Goal: Task Accomplishment & Management: Complete application form

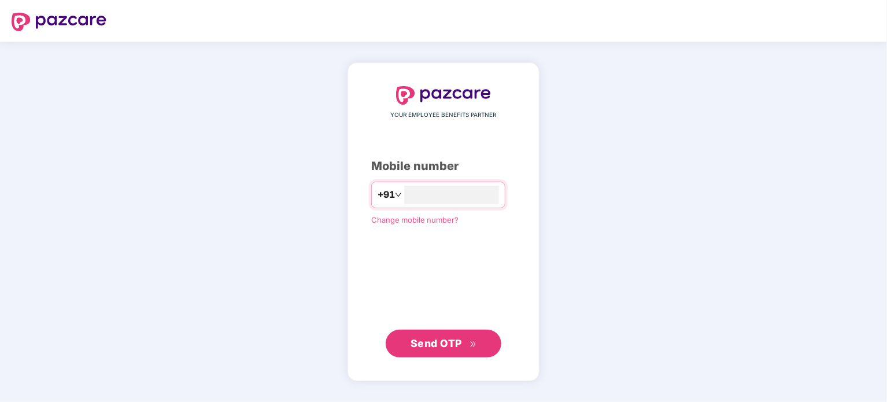
type input "**********"
click at [454, 349] on span "Send OTP" at bounding box center [443, 343] width 66 height 16
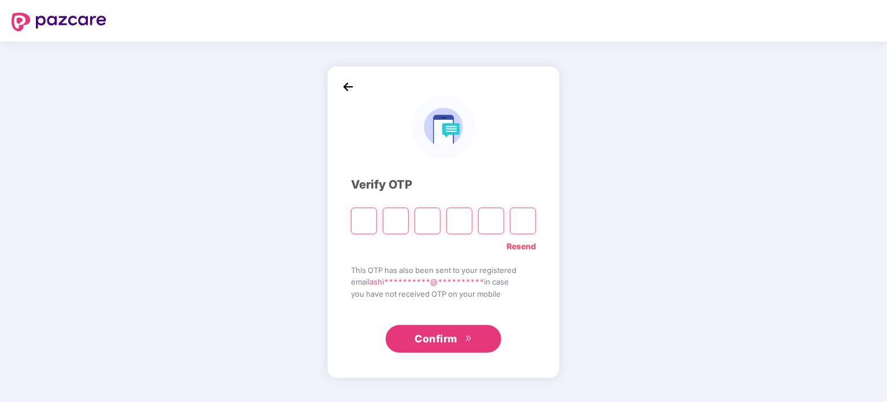
type input "*"
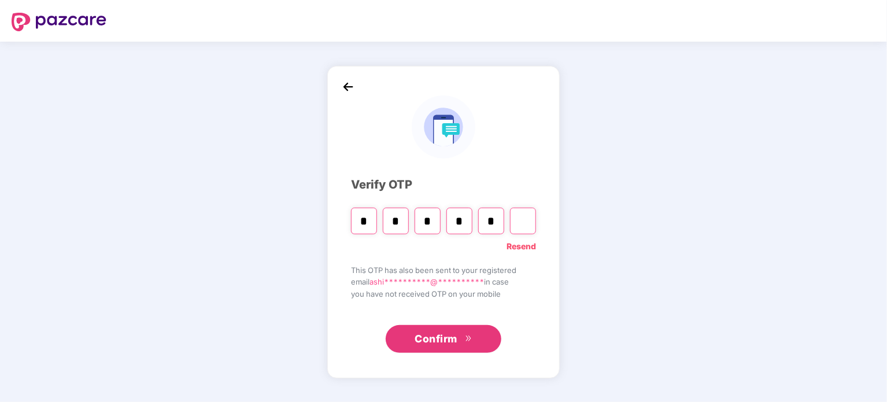
type input "*"
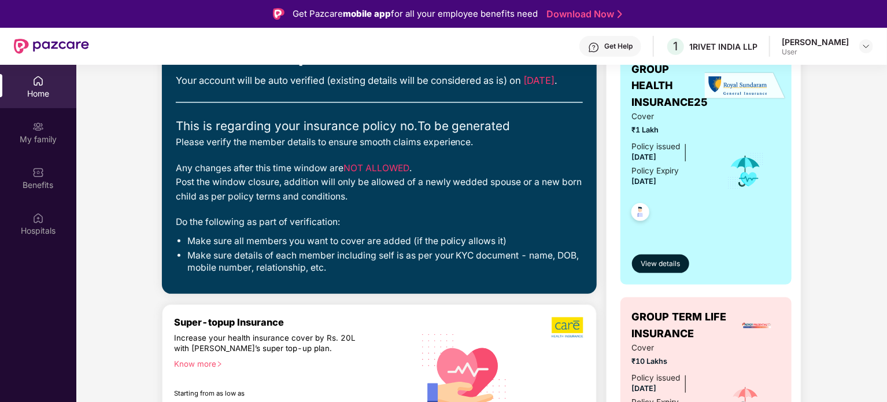
scroll to position [173, 0]
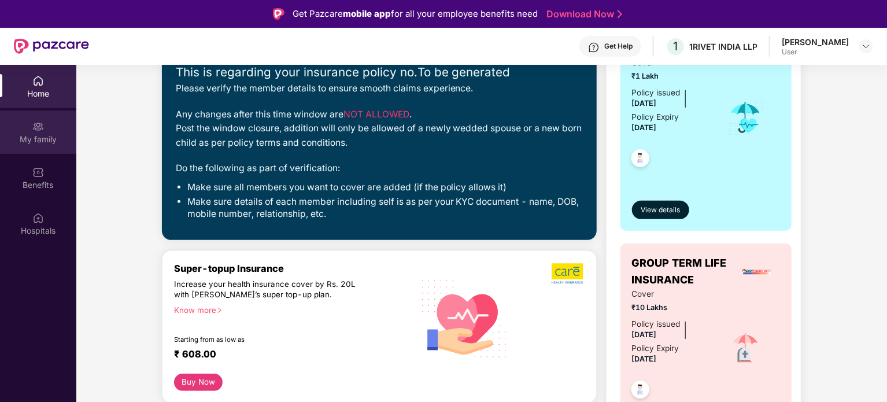
click at [46, 128] on div "My family" at bounding box center [38, 131] width 76 height 43
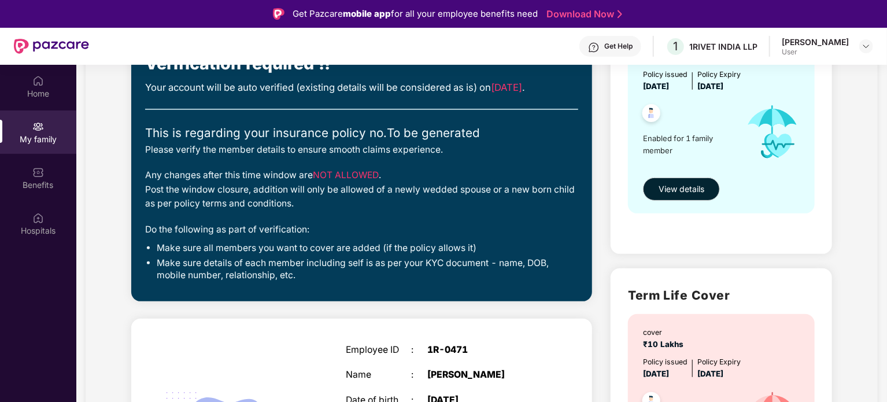
scroll to position [128, 0]
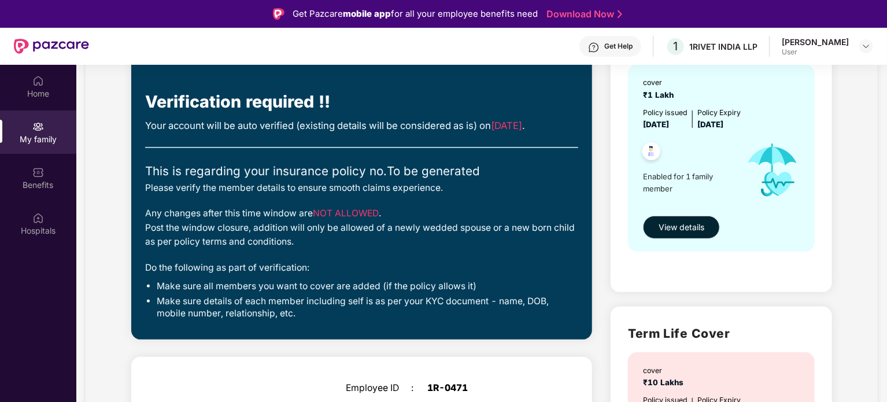
click at [661, 225] on span "View details" at bounding box center [681, 227] width 46 height 13
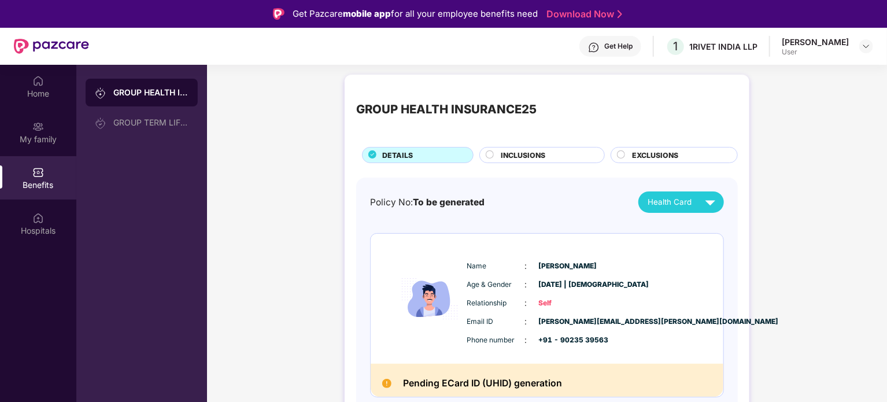
scroll to position [3, 0]
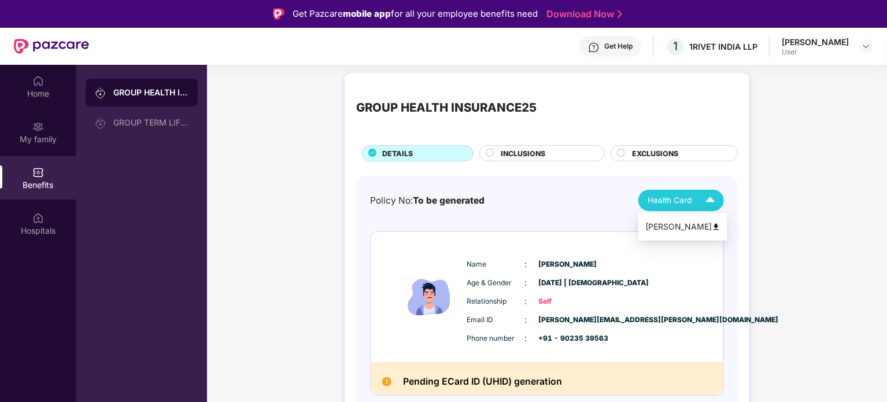
click at [673, 204] on span "Health Card" at bounding box center [669, 200] width 44 height 12
click at [675, 227] on div "[PERSON_NAME]" at bounding box center [682, 226] width 75 height 13
click at [527, 151] on span "INCLUSIONS" at bounding box center [523, 153] width 45 height 11
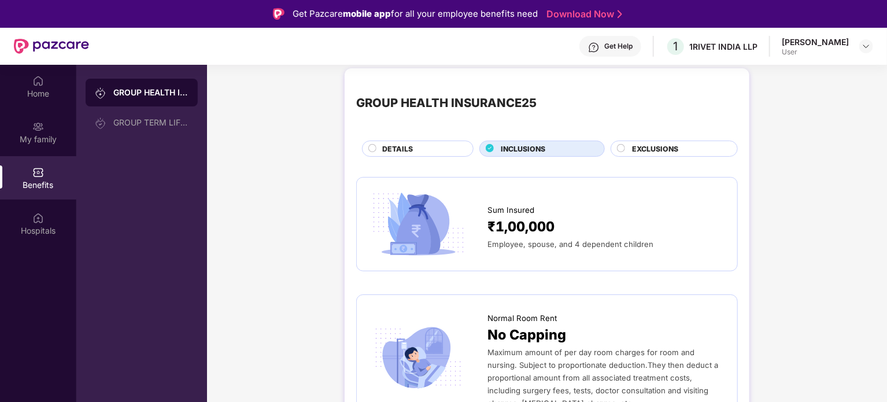
scroll to position [0, 0]
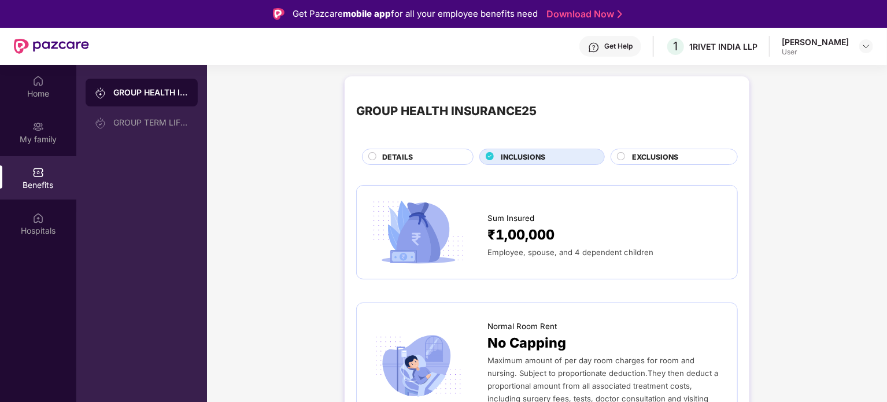
click at [640, 156] on span "EXCLUSIONS" at bounding box center [655, 156] width 46 height 11
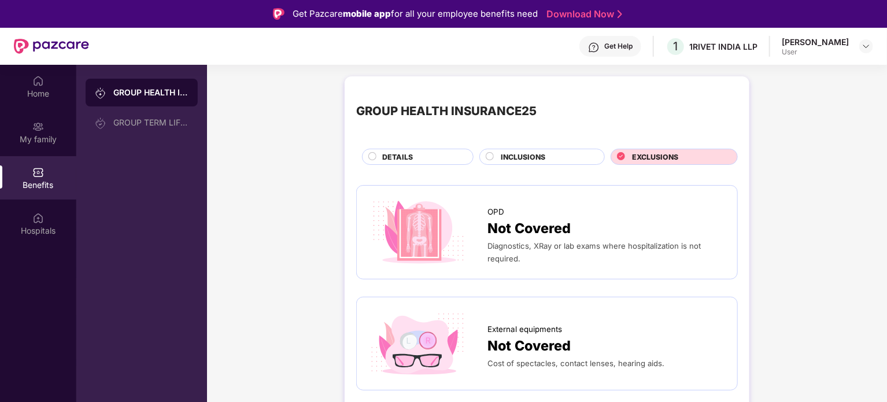
click at [412, 157] on div "DETAILS" at bounding box center [421, 157] width 91 height 13
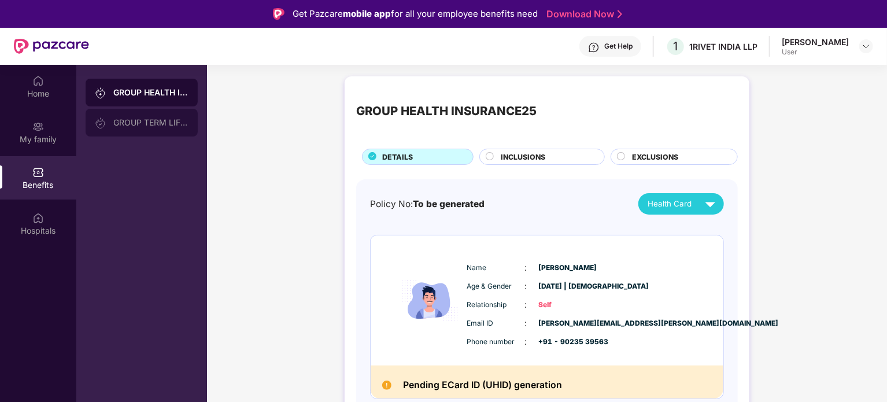
click at [154, 123] on div "GROUP TERM LIFE INSURANCE" at bounding box center [150, 122] width 75 height 9
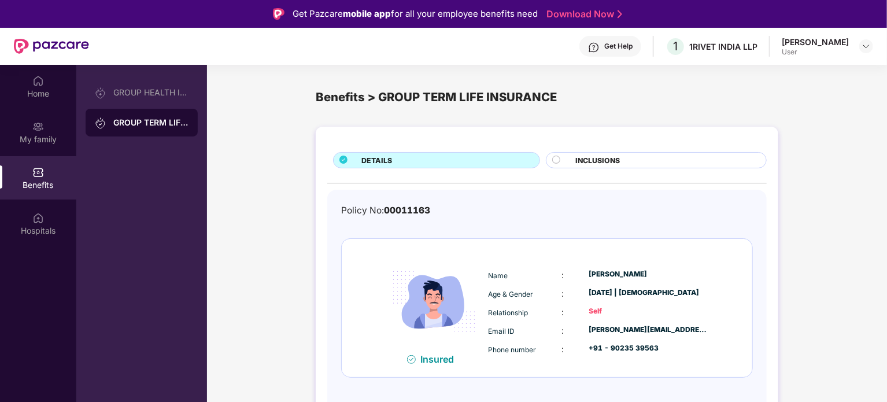
click at [557, 161] on circle at bounding box center [557, 160] width 8 height 8
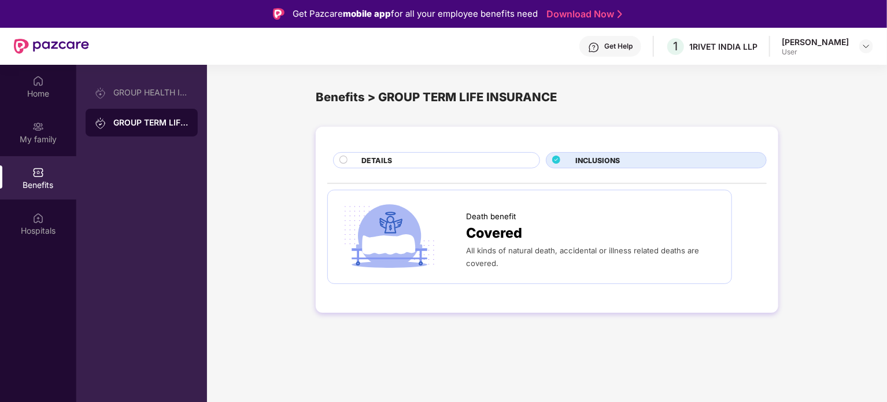
click at [342, 157] on circle at bounding box center [344, 160] width 8 height 8
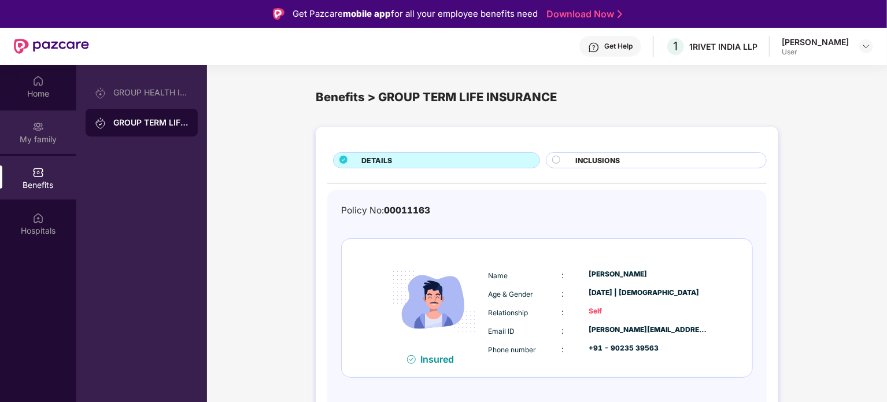
click at [31, 128] on div "My family" at bounding box center [38, 131] width 76 height 43
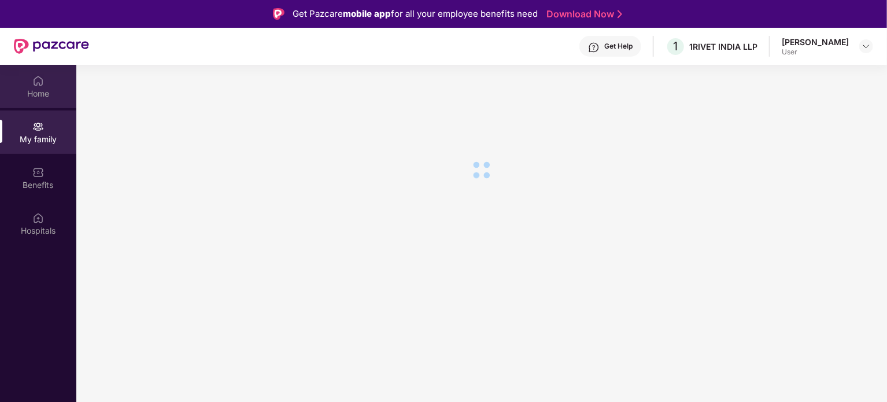
click at [39, 94] on div "Home" at bounding box center [38, 94] width 76 height 12
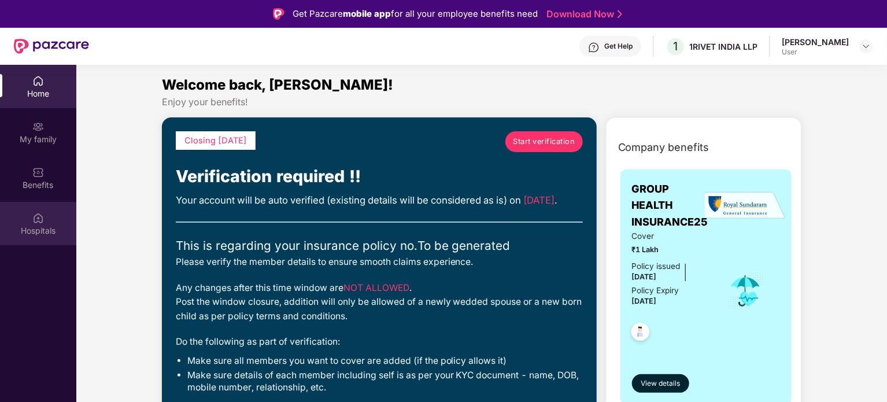
click at [32, 231] on div "Hospitals" at bounding box center [38, 231] width 76 height 12
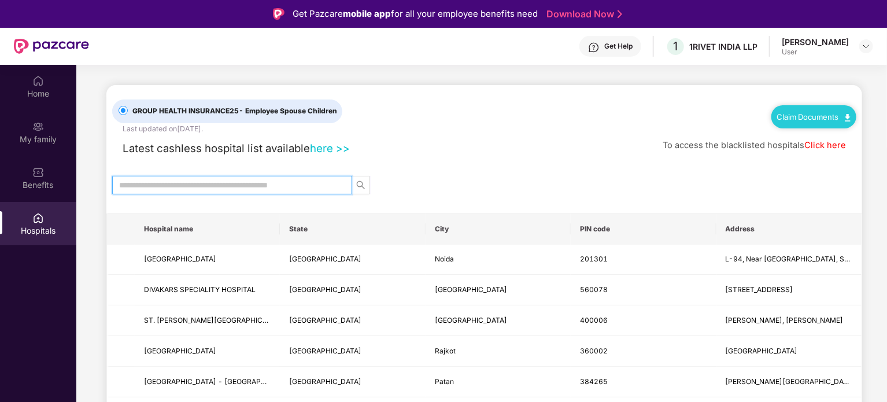
click at [257, 183] on input "text" at bounding box center [227, 185] width 217 height 13
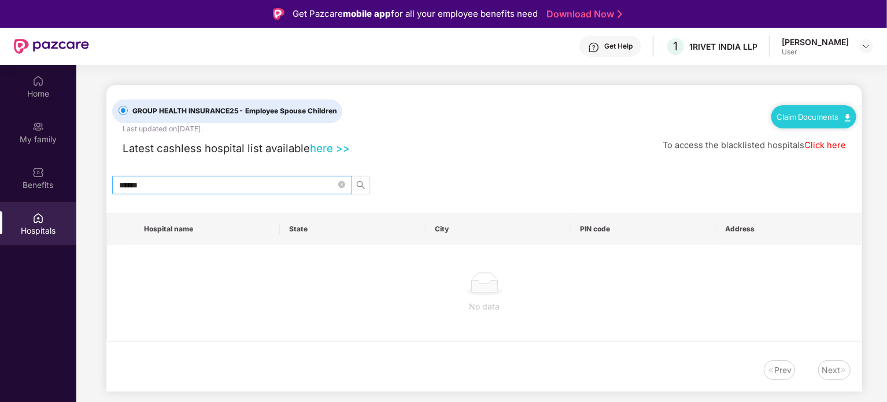
drag, startPoint x: 187, startPoint y: 181, endPoint x: 132, endPoint y: 187, distance: 55.9
click at [132, 187] on span "******" at bounding box center [232, 185] width 240 height 18
drag, startPoint x: 158, startPoint y: 188, endPoint x: 70, endPoint y: 190, distance: 88.5
click at [70, 190] on div "Home My family Benefits Hospitals GROUP HEALTH INSURANCE25 - Employee Spouse Ch…" at bounding box center [443, 266] width 887 height 402
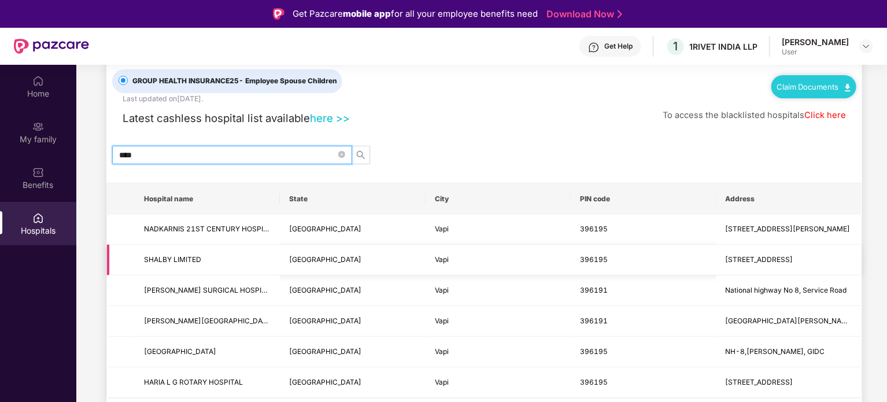
scroll to position [32, 0]
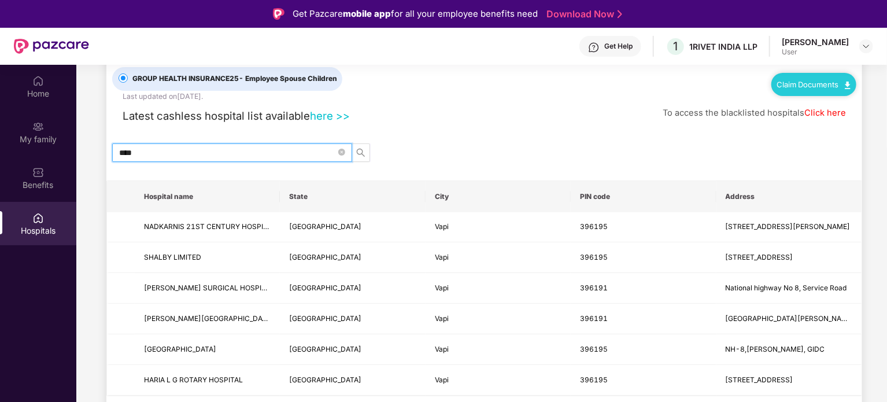
drag, startPoint x: 141, startPoint y: 154, endPoint x: 49, endPoint y: 154, distance: 91.9
click at [49, 153] on div "Home My family Benefits Hospitals GROUP HEALTH INSURANCE25 - Employee Spouse Ch…" at bounding box center [443, 266] width 887 height 402
click at [49, 154] on div "Home My family Benefits Hospitals" at bounding box center [38, 156] width 76 height 183
drag, startPoint x: 162, startPoint y: 151, endPoint x: 95, endPoint y: 150, distance: 67.1
click at [97, 150] on main "GROUP HEALTH INSURANCE25 - Employee Spouse Children Last updated on [DATE] . Cl…" at bounding box center [481, 250] width 810 height 436
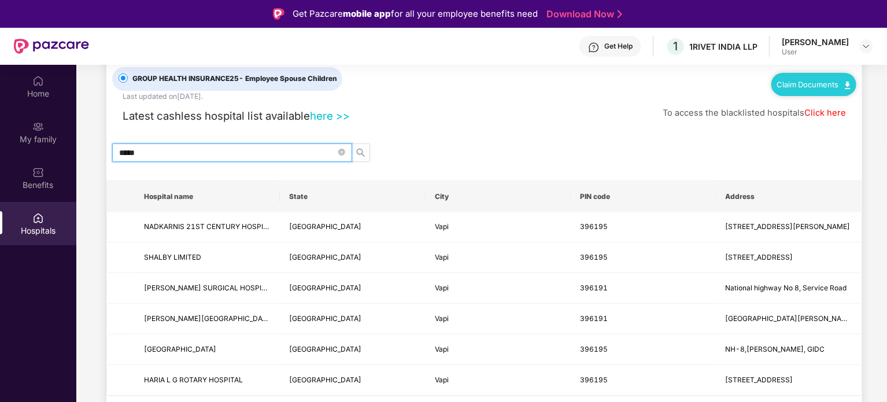
type input "******"
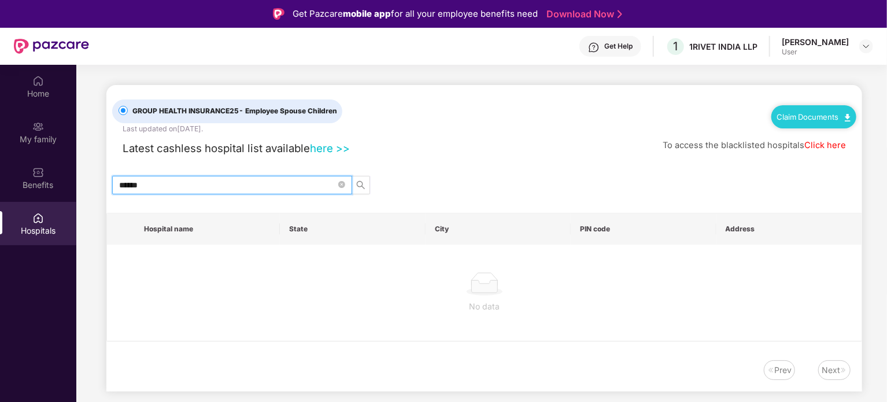
scroll to position [0, 0]
click at [342, 183] on icon "close-circle" at bounding box center [341, 184] width 7 height 7
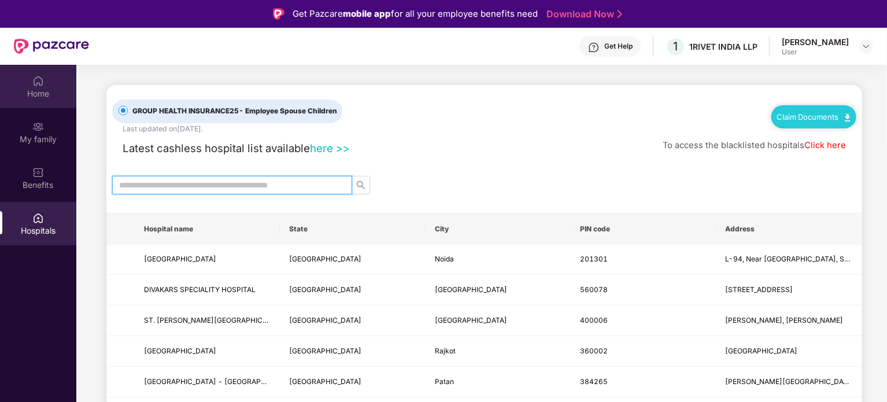
click at [28, 84] on div "Home" at bounding box center [38, 86] width 76 height 43
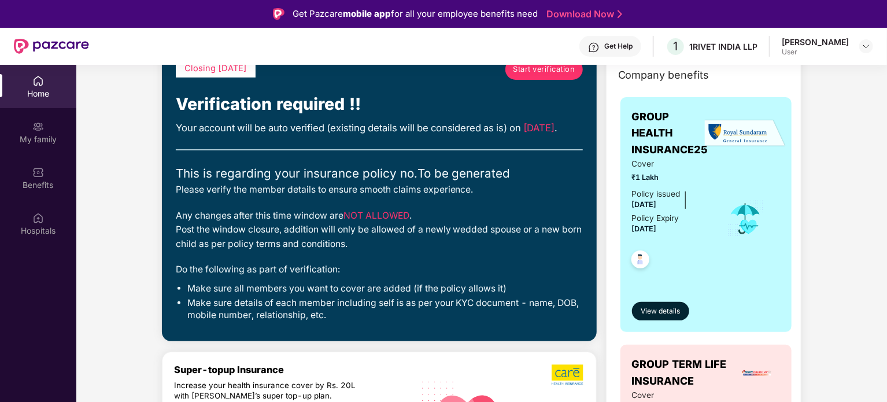
scroll to position [58, 0]
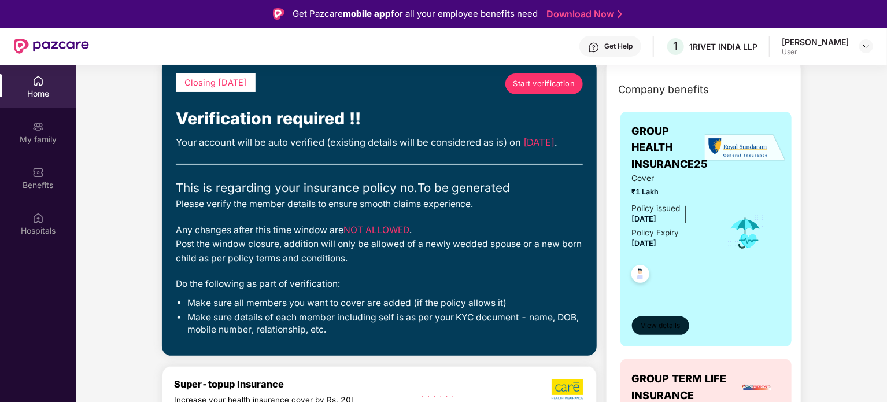
click at [672, 318] on button "View details" at bounding box center [660, 325] width 57 height 18
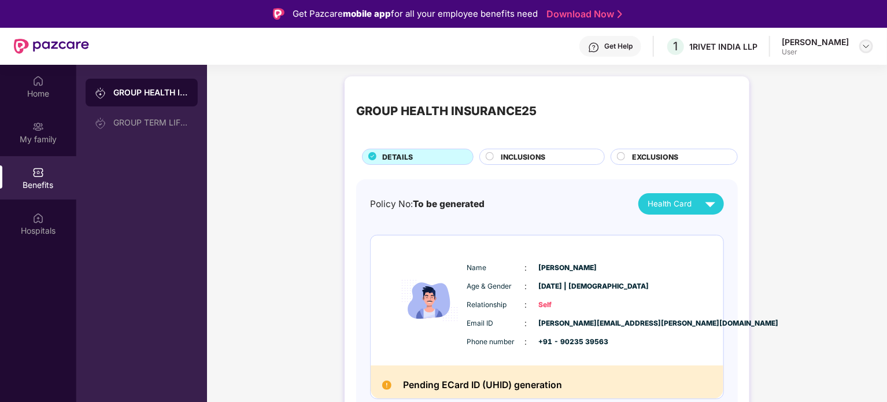
click at [870, 48] on img at bounding box center [865, 46] width 9 height 9
click at [846, 197] on div "GROUP HEALTH INSURANCE25 DETAILS INCLUSIONS EXCLUSIONS Policy No: To be generat…" at bounding box center [547, 271] width 680 height 400
click at [814, 44] on div "[PERSON_NAME]" at bounding box center [814, 41] width 67 height 11
click at [802, 48] on div "User" at bounding box center [814, 51] width 67 height 9
click at [55, 92] on div "Home" at bounding box center [38, 94] width 76 height 12
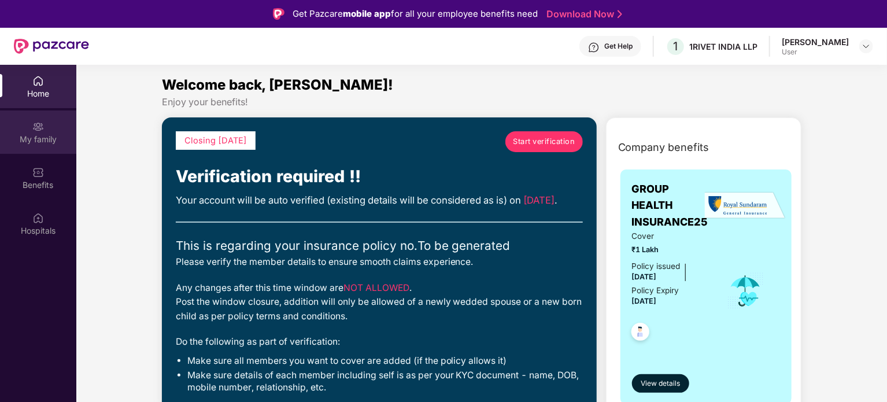
click at [50, 135] on div "My family" at bounding box center [38, 140] width 76 height 12
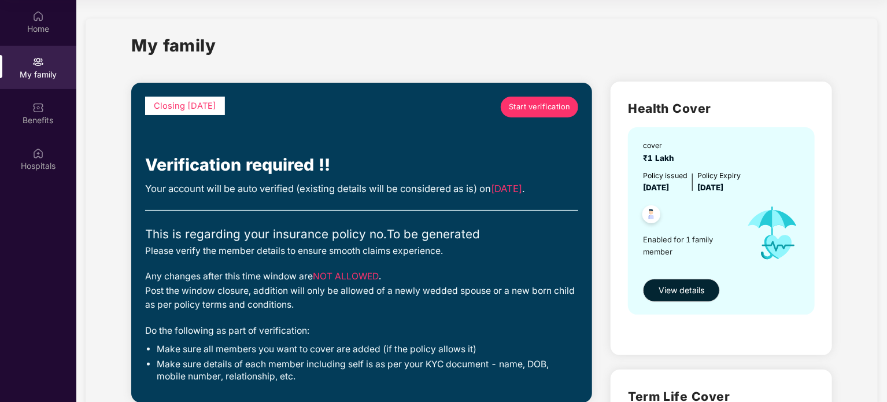
click at [544, 104] on span "Start verification" at bounding box center [540, 107] width 62 height 12
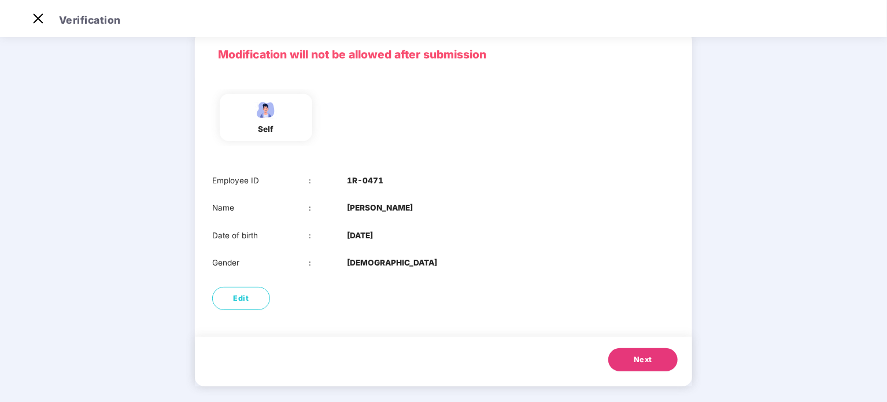
scroll to position [58, 0]
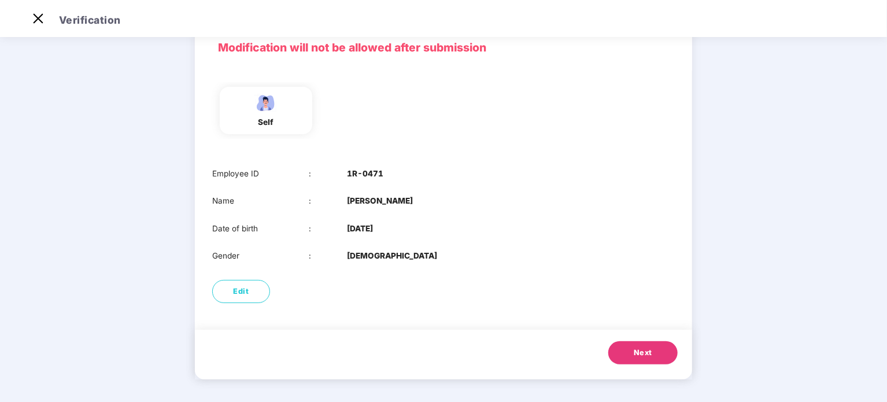
click at [646, 351] on span "Next" at bounding box center [642, 353] width 18 height 12
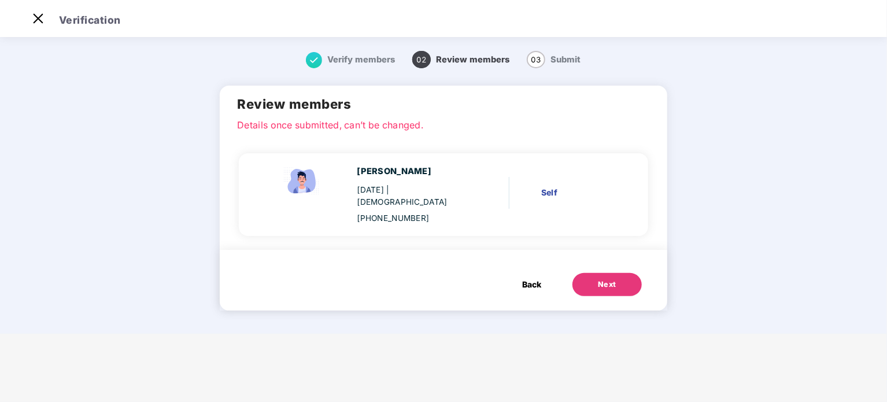
click at [599, 279] on div "Next" at bounding box center [607, 285] width 18 height 12
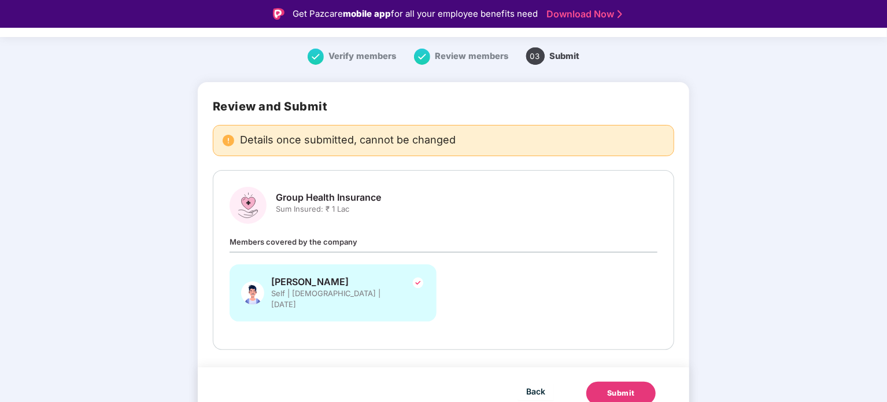
scroll to position [32, 0]
click at [629, 386] on div "Submit" at bounding box center [621, 392] width 28 height 12
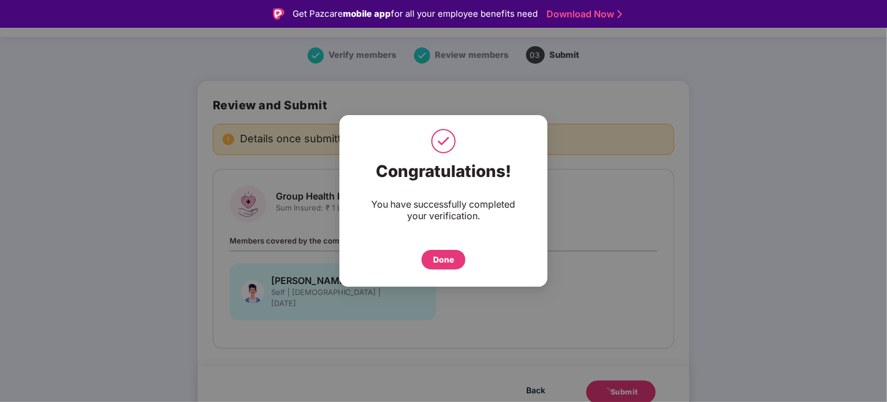
click at [439, 258] on div "Done" at bounding box center [443, 259] width 21 height 13
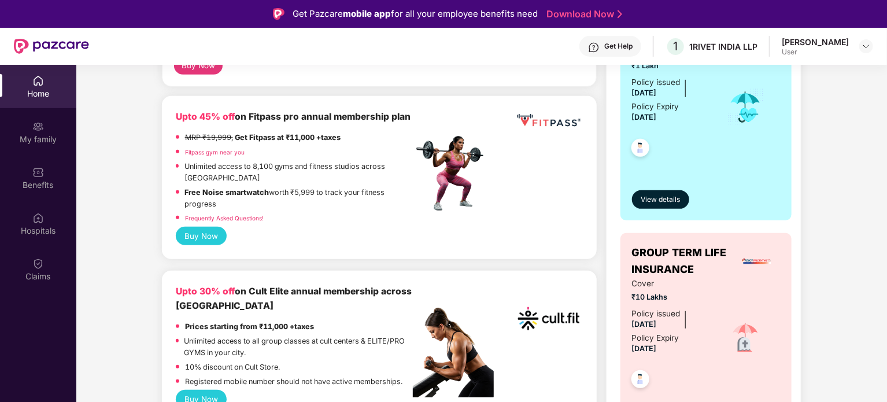
scroll to position [289, 0]
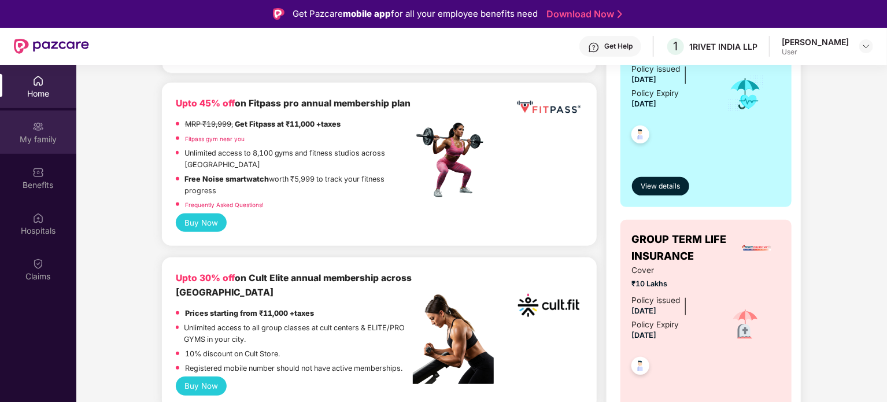
click at [35, 135] on div "My family" at bounding box center [38, 140] width 76 height 12
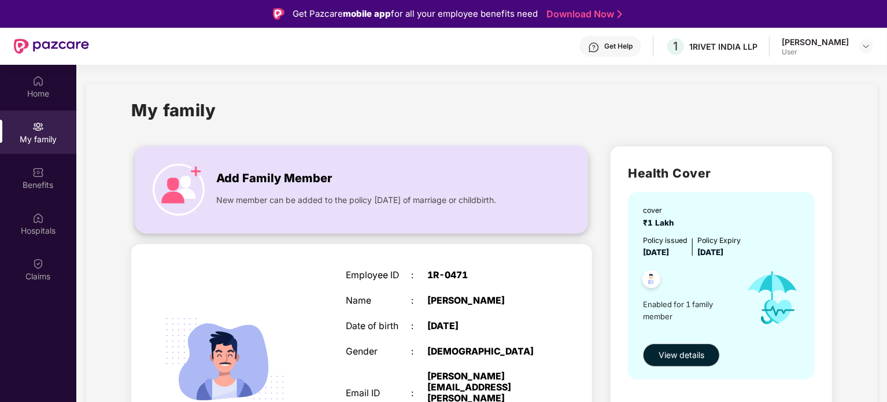
click at [218, 180] on span "Add Family Member" at bounding box center [274, 178] width 116 height 18
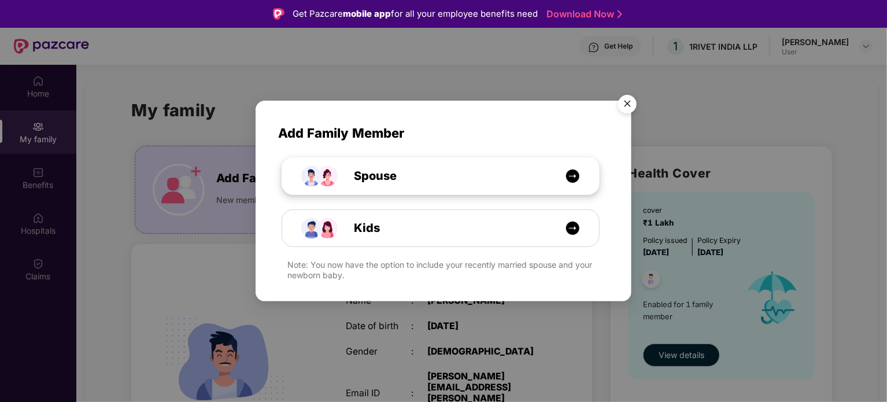
click at [376, 171] on span "Spouse" at bounding box center [362, 176] width 69 height 18
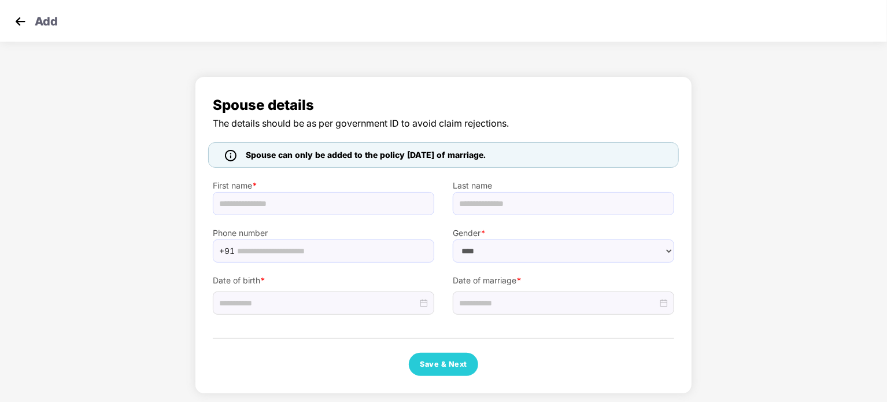
select select "******"
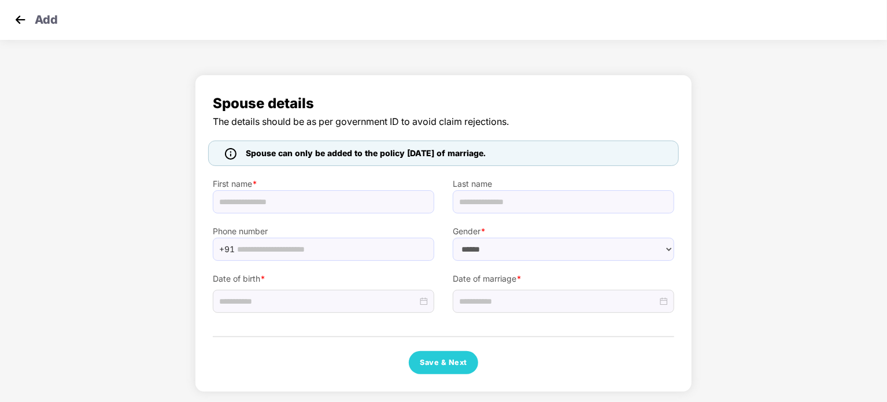
scroll to position [2, 0]
click at [257, 212] on input "text" at bounding box center [323, 201] width 221 height 23
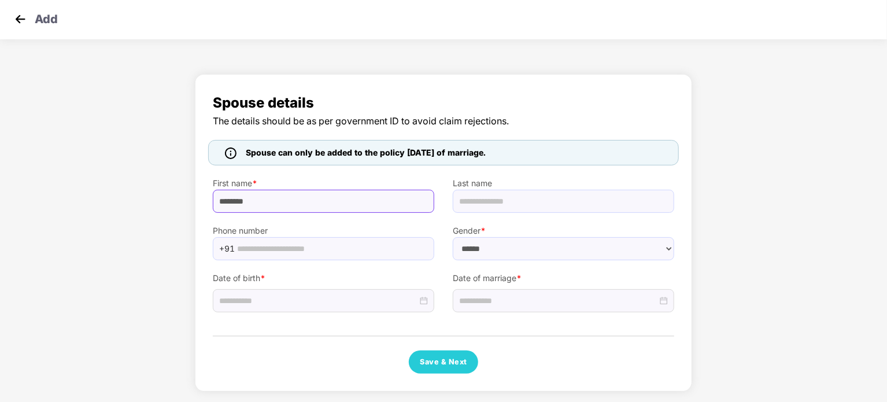
type input "********"
drag, startPoint x: 289, startPoint y: 195, endPoint x: 163, endPoint y: 201, distance: 126.1
click at [163, 201] on div "Spouse details The details should be as per government ID to avoid claim reject…" at bounding box center [443, 235] width 887 height 335
type input "******"
click at [484, 195] on input "text" at bounding box center [563, 201] width 221 height 23
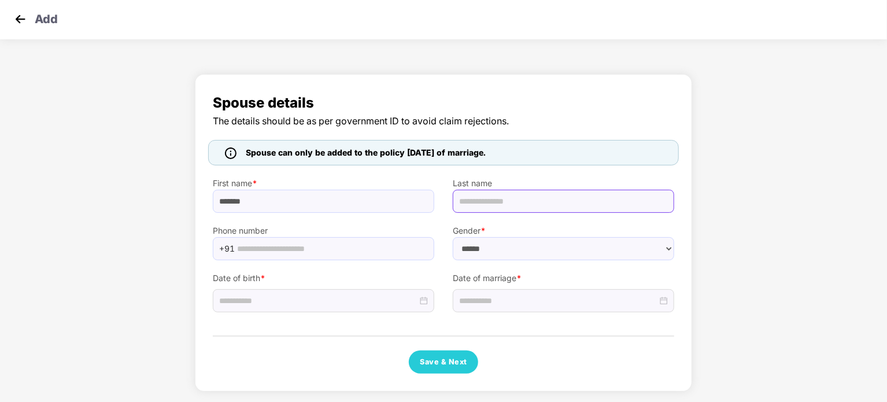
type input "*****"
click at [397, 253] on input "text" at bounding box center [332, 248] width 190 height 17
type input "**********"
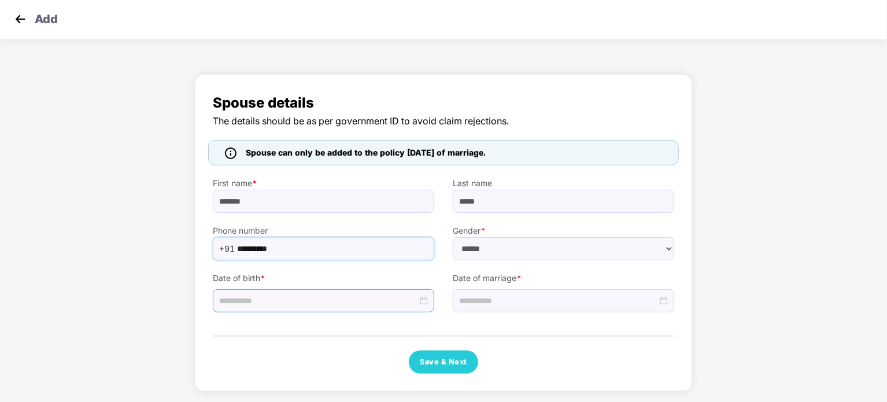
click at [219, 298] on input at bounding box center [318, 300] width 198 height 13
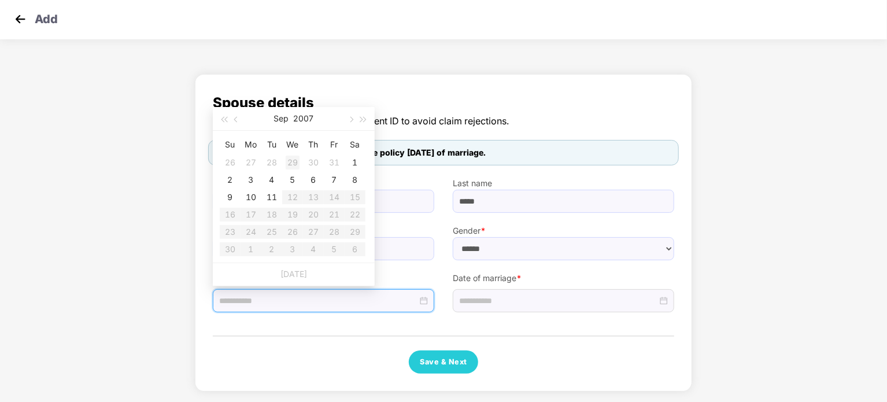
type input "**********"
click at [235, 121] on button "button" at bounding box center [236, 118] width 13 height 23
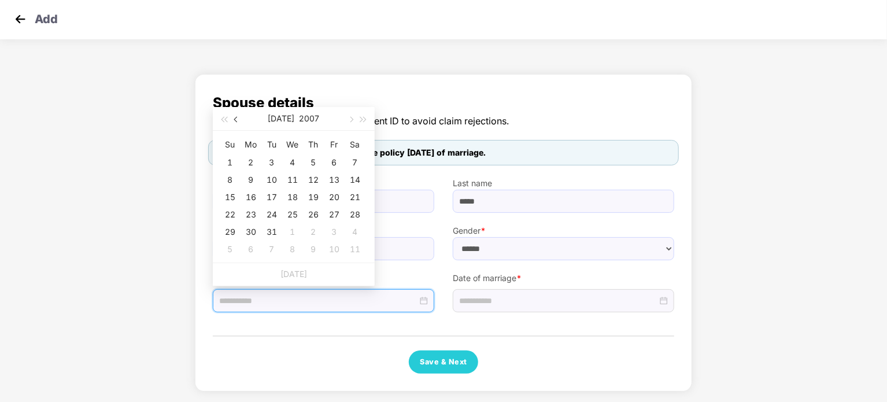
click at [235, 121] on button "button" at bounding box center [236, 118] width 13 height 23
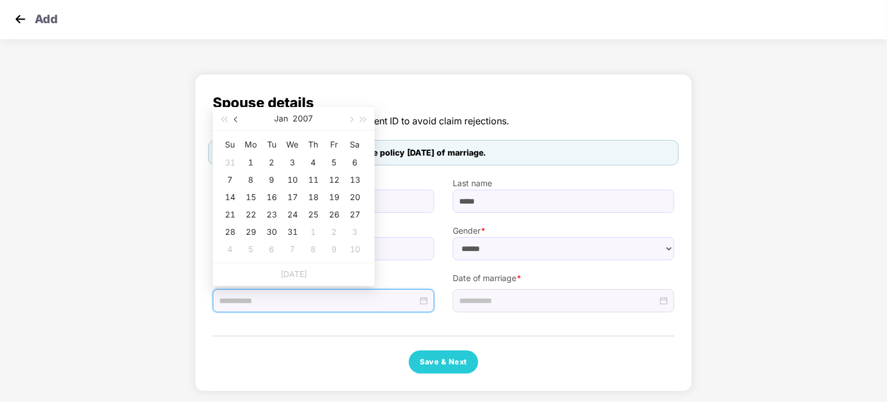
click at [235, 121] on button "button" at bounding box center [236, 118] width 13 height 23
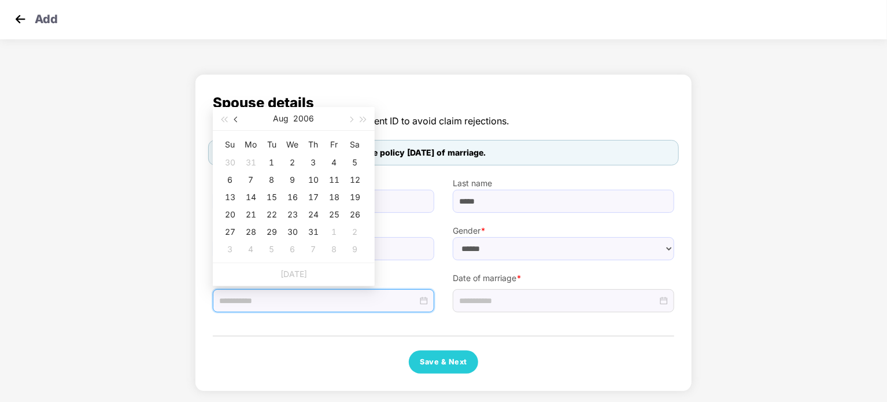
click at [235, 121] on button "button" at bounding box center [236, 118] width 13 height 23
click at [299, 117] on button "2006" at bounding box center [304, 118] width 21 height 23
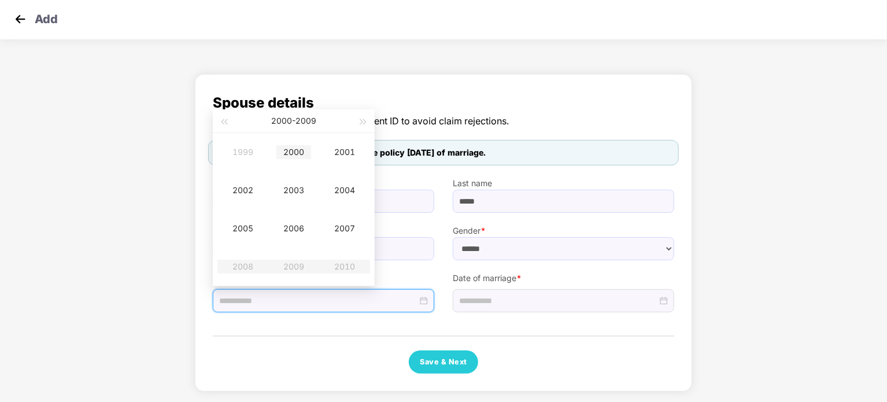
type input "**********"
click at [294, 151] on div "2000" at bounding box center [293, 152] width 35 height 14
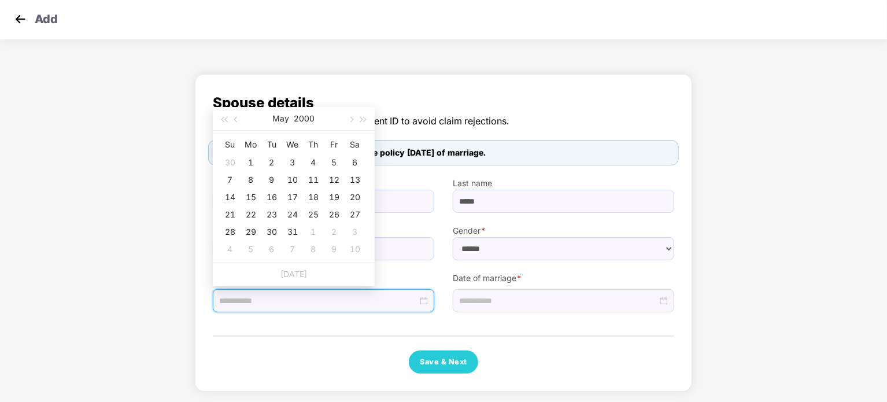
type input "**********"
click at [236, 117] on span "button" at bounding box center [237, 120] width 6 height 6
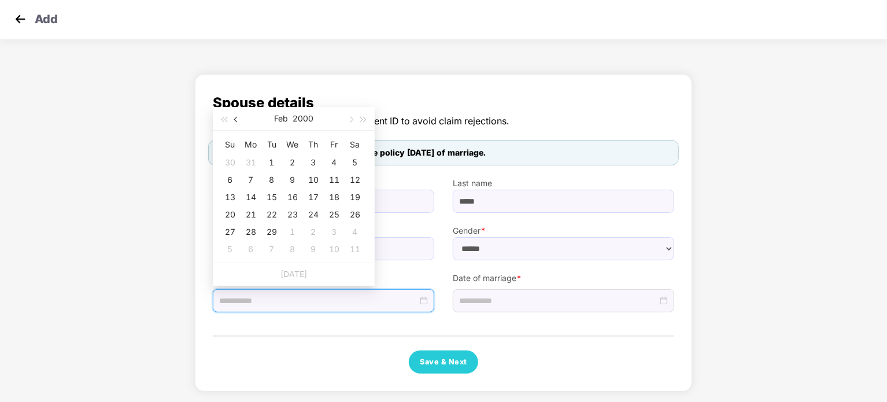
click at [236, 117] on span "button" at bounding box center [237, 120] width 6 height 6
type input "**********"
click at [355, 194] on div "15" at bounding box center [355, 197] width 14 height 14
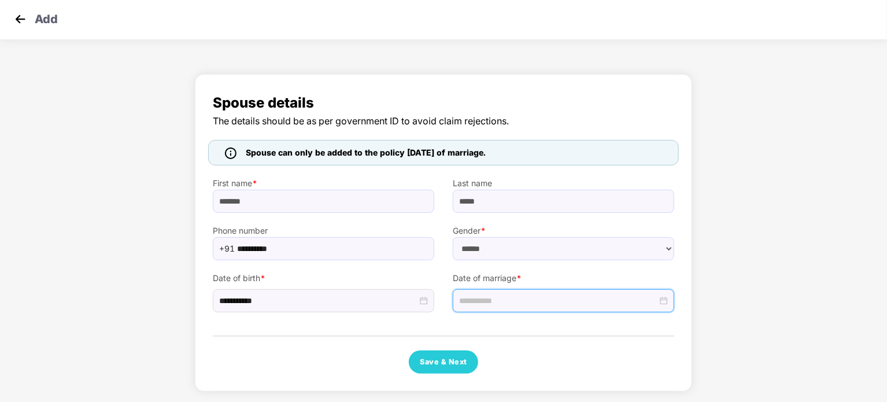
click at [460, 298] on input at bounding box center [558, 300] width 198 height 13
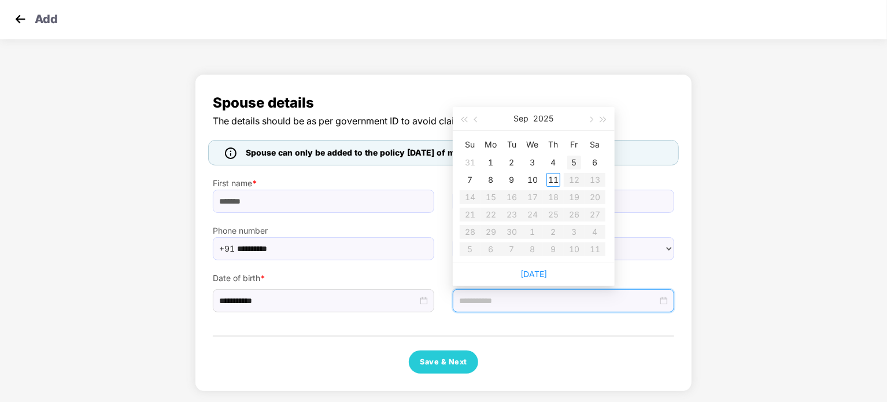
type input "**********"
click at [545, 115] on button "2025" at bounding box center [543, 118] width 20 height 23
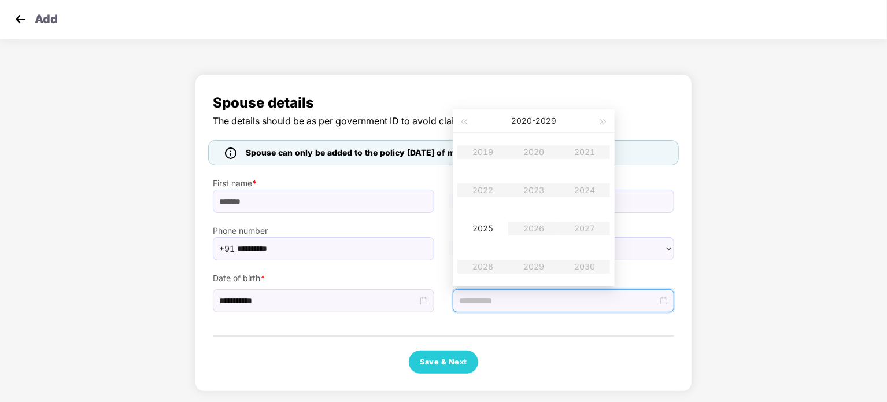
type input "**********"
click at [705, 136] on div "**********" at bounding box center [443, 235] width 887 height 335
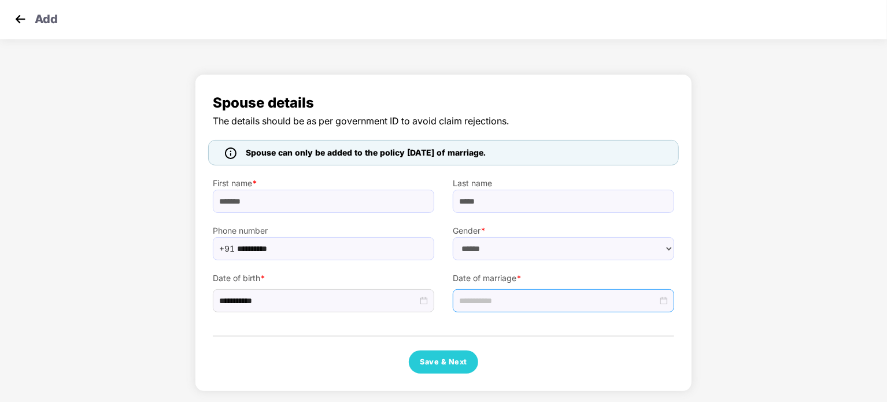
click at [462, 300] on input at bounding box center [558, 300] width 198 height 13
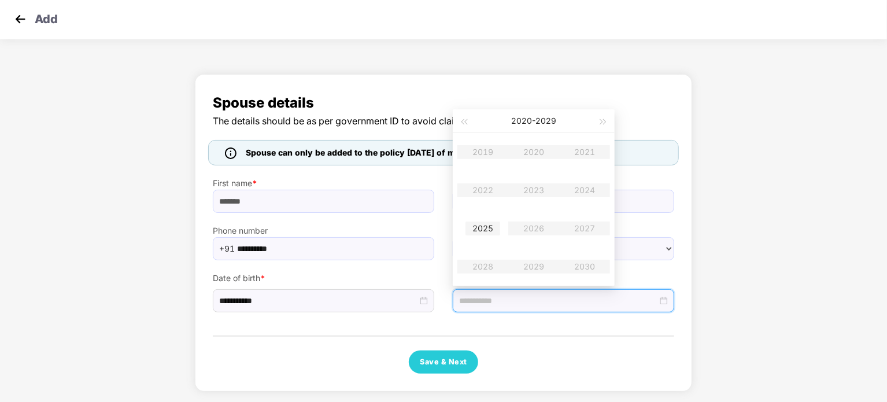
type input "**********"
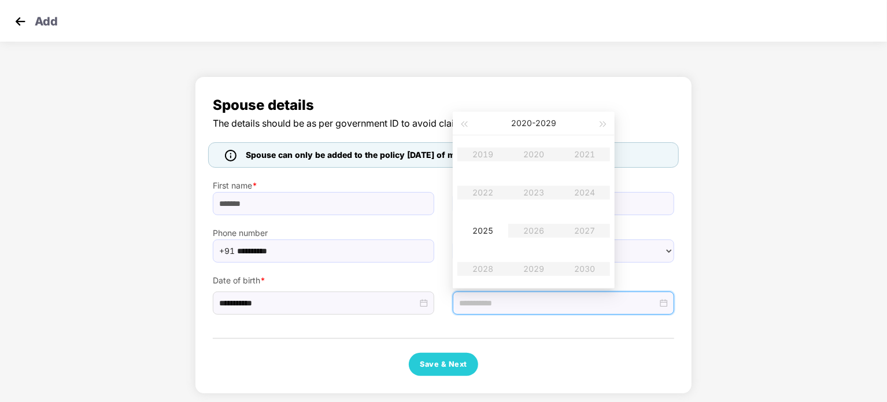
click at [479, 155] on table "2019 2020 2021 2022 2023 2024 2025 2026 2027 2028 2029 2030" at bounding box center [533, 211] width 153 height 153
click at [533, 122] on button "2020 - 2029" at bounding box center [533, 123] width 45 height 23
type input "**********"
click at [581, 154] on table "1990-1999 2000-2009 2010-2019 2020-2029 2030-2039 2040-2049 2050-2059 2060-2069…" at bounding box center [534, 211] width 162 height 153
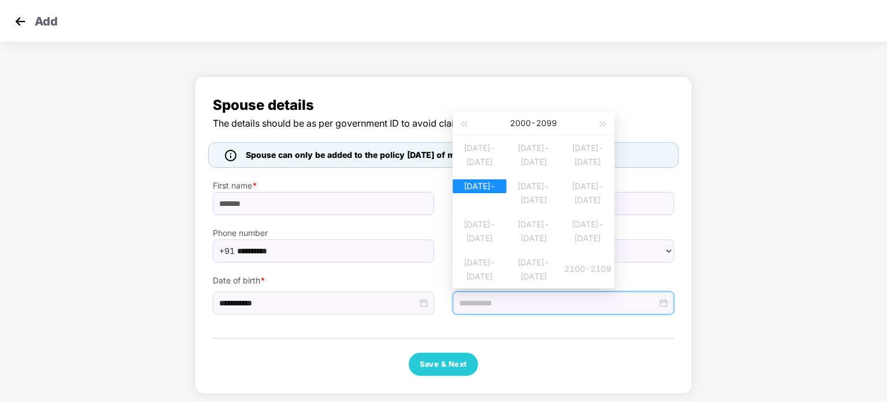
click at [581, 154] on table "1990-1999 2000-2009 2010-2019 2020-2029 2030-2039 2040-2049 2050-2059 2060-2069…" at bounding box center [534, 211] width 162 height 153
click at [770, 221] on div "**********" at bounding box center [443, 238] width 887 height 335
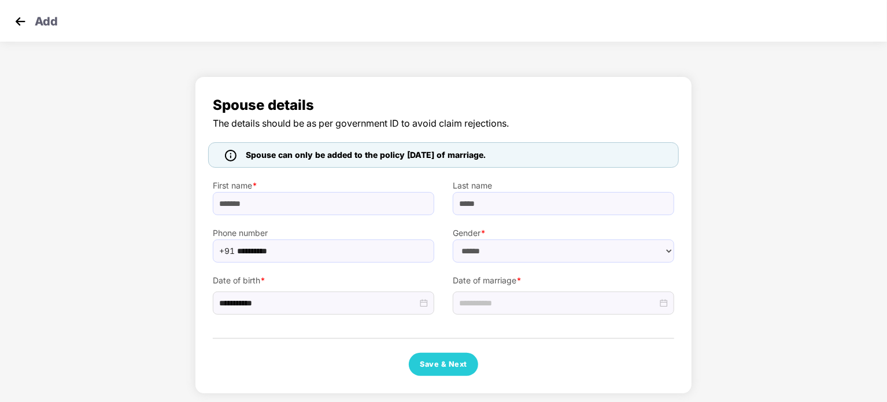
click at [770, 221] on div "**********" at bounding box center [443, 238] width 887 height 335
click at [460, 310] on div at bounding box center [563, 302] width 221 height 23
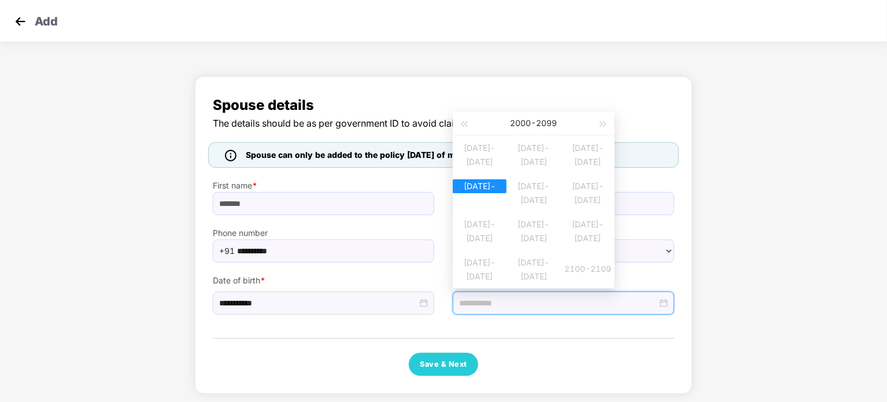
type input "**********"
click at [816, 242] on div "**********" at bounding box center [443, 238] width 887 height 335
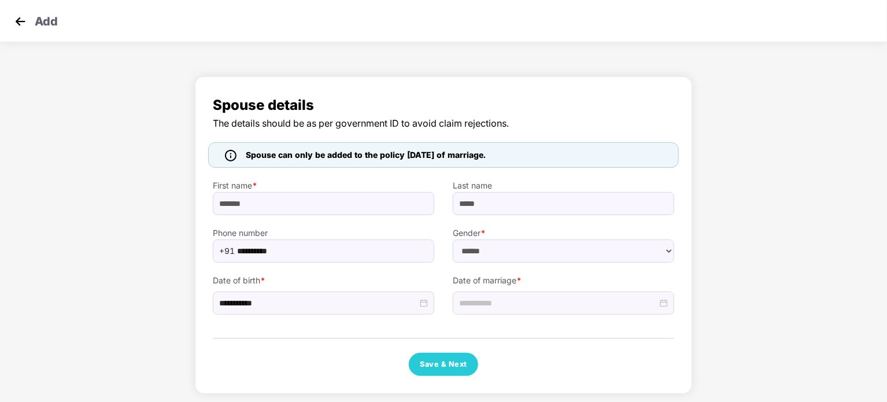
drag, startPoint x: 243, startPoint y: 151, endPoint x: 583, endPoint y: 150, distance: 339.9
click at [523, 143] on div "Spouse can only be added to the policy within 30 days of marriage." at bounding box center [443, 154] width 470 height 25
click at [491, 298] on input at bounding box center [558, 303] width 198 height 13
type input "**********"
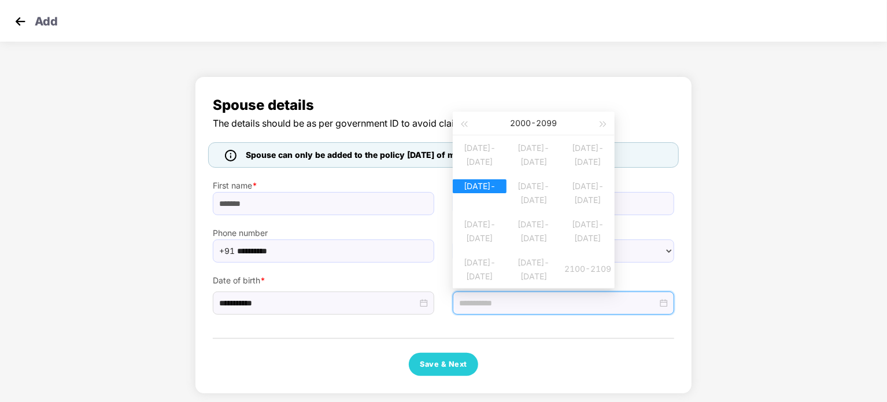
type input "**********"
click at [478, 193] on div "2020-2029" at bounding box center [480, 186] width 54 height 14
click at [539, 191] on table "2019 2020 2021 2022 2023 2024 2025 2026 2027 2028 2029 2030" at bounding box center [533, 211] width 153 height 153
click at [562, 231] on table "2019 2020 2021 2022 2023 2024 2025 2026 2027 2028 2029 2030" at bounding box center [533, 211] width 153 height 153
drag, startPoint x: 524, startPoint y: 231, endPoint x: 527, endPoint y: 221, distance: 9.9
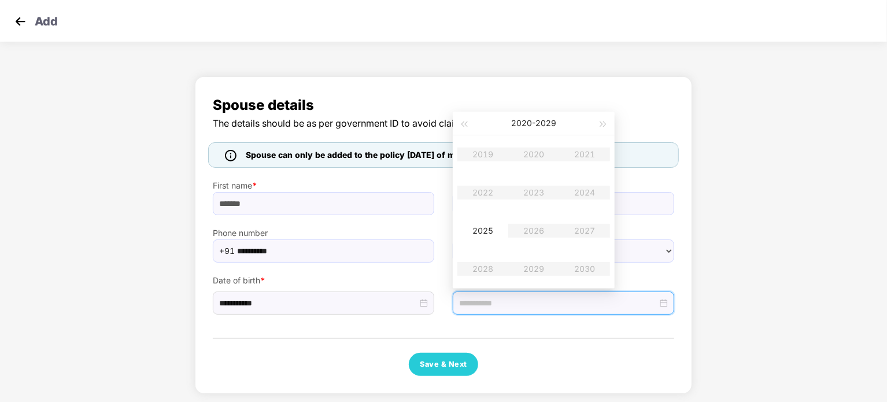
click at [524, 228] on table "2019 2020 2021 2022 2023 2024 2025 2026 2027 2028 2029 2030" at bounding box center [533, 211] width 153 height 153
drag, startPoint x: 540, startPoint y: 182, endPoint x: 582, endPoint y: 189, distance: 42.8
click at [540, 181] on table "2019 2020 2021 2022 2023 2024 2025 2026 2027 2028 2029 2030" at bounding box center [533, 211] width 153 height 153
click at [582, 189] on table "2019 2020 2021 2022 2023 2024 2025 2026 2027 2028 2029 2030" at bounding box center [533, 211] width 153 height 153
click at [581, 191] on table "2019 2020 2021 2022 2023 2024 2025 2026 2027 2028 2029 2030" at bounding box center [533, 211] width 153 height 153
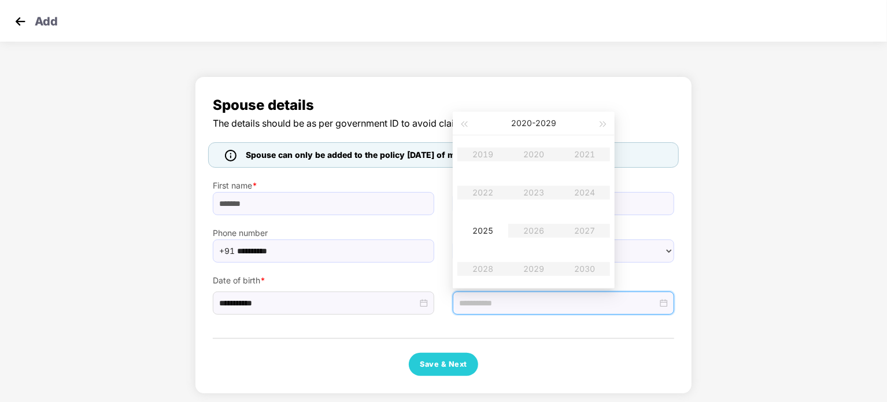
drag, startPoint x: 580, startPoint y: 191, endPoint x: 573, endPoint y: 203, distance: 13.5
click at [576, 197] on table "2019 2020 2021 2022 2023 2024 2025 2026 2027 2028 2029 2030" at bounding box center [533, 211] width 153 height 153
click at [498, 203] on table "2019 2020 2021 2022 2023 2024 2025 2026 2027 2028 2029 2030" at bounding box center [533, 211] width 153 height 153
drag, startPoint x: 524, startPoint y: 177, endPoint x: 546, endPoint y: 197, distance: 28.7
click at [524, 181] on table "2019 2020 2021 2022 2023 2024 2025 2026 2027 2028 2029 2030" at bounding box center [533, 211] width 153 height 153
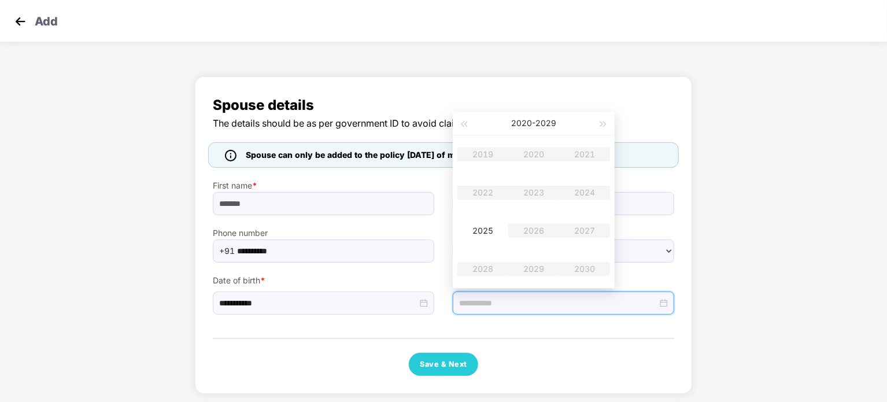
drag, startPoint x: 546, startPoint y: 197, endPoint x: 551, endPoint y: 231, distance: 34.5
click at [546, 208] on table "2019 2020 2021 2022 2023 2024 2025 2026 2027 2028 2029 2030" at bounding box center [533, 211] width 153 height 153
drag, startPoint x: 553, startPoint y: 235, endPoint x: 547, endPoint y: 240, distance: 7.8
click at [547, 240] on table "2019 2020 2021 2022 2023 2024 2025 2026 2027 2028 2029 2030" at bounding box center [533, 211] width 153 height 153
click at [532, 242] on table "2019 2020 2021 2022 2023 2024 2025 2026 2027 2028 2029 2030" at bounding box center [533, 211] width 153 height 153
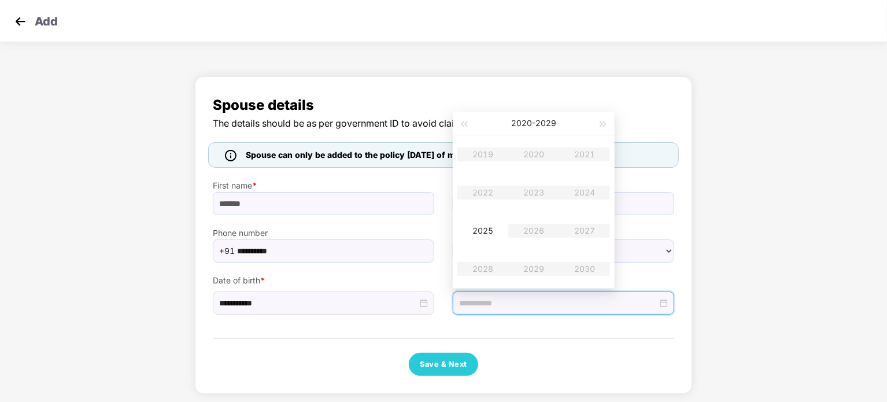
click at [531, 154] on table "2019 2020 2021 2022 2023 2024 2025 2026 2027 2028 2029 2030" at bounding box center [533, 211] width 153 height 153
click at [746, 171] on div "**********" at bounding box center [443, 238] width 887 height 335
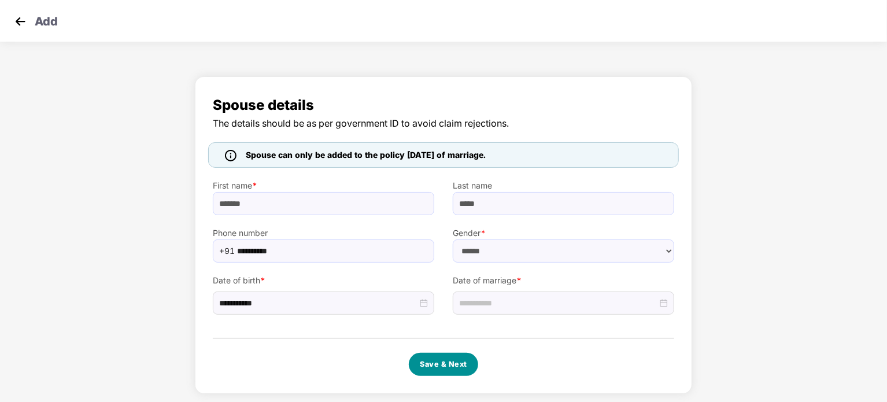
click at [444, 364] on button "Save & Next" at bounding box center [443, 364] width 69 height 23
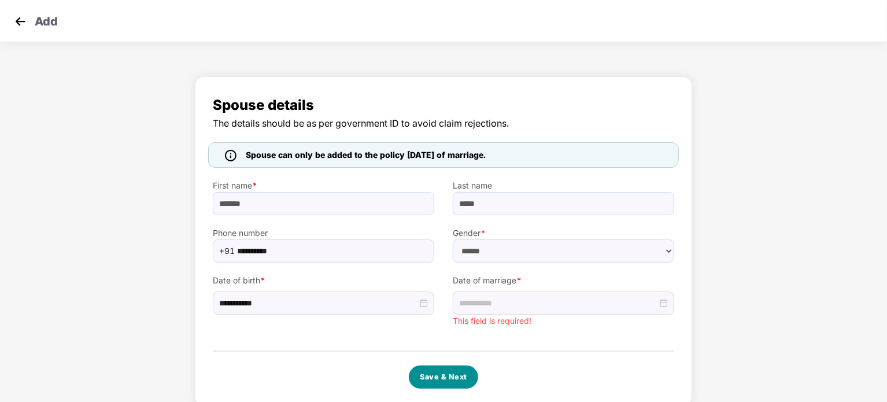
click at [427, 373] on button "Save & Next" at bounding box center [443, 376] width 69 height 23
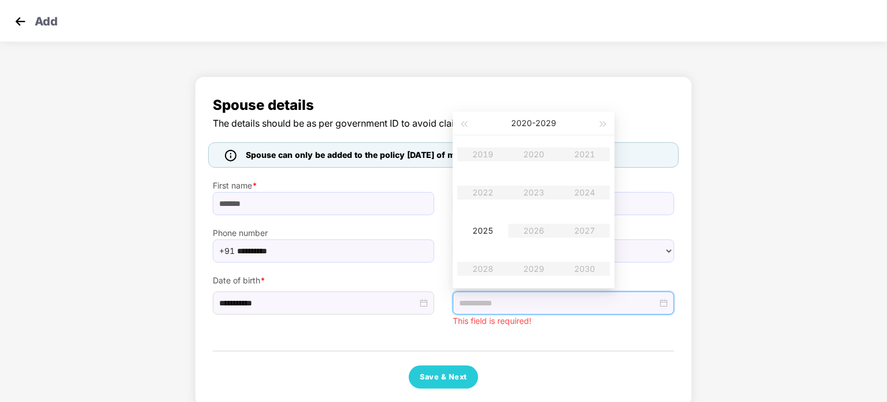
click at [636, 306] on input at bounding box center [558, 303] width 198 height 13
drag, startPoint x: 548, startPoint y: 224, endPoint x: 534, endPoint y: 231, distance: 15.8
click at [545, 228] on table "2019 2020 2021 2022 2023 2024 2025 2026 2027 2028 2029 2030" at bounding box center [533, 211] width 153 height 153
drag, startPoint x: 533, startPoint y: 231, endPoint x: 533, endPoint y: 205, distance: 26.6
click at [533, 228] on table "2019 2020 2021 2022 2023 2024 2025 2026 2027 2028 2029 2030" at bounding box center [533, 211] width 153 height 153
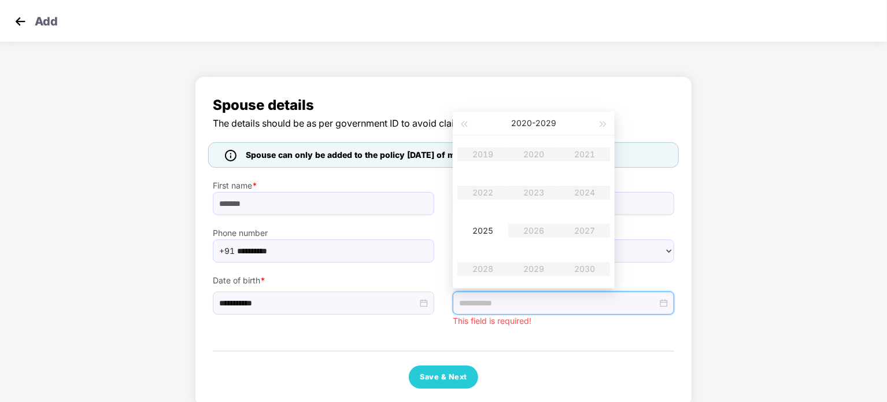
click at [532, 194] on table "2019 2020 2021 2022 2023 2024 2025 2026 2027 2028 2029 2030" at bounding box center [533, 211] width 153 height 153
click at [570, 190] on table "2019 2020 2021 2022 2023 2024 2025 2026 2027 2028 2029 2030" at bounding box center [533, 211] width 153 height 153
click at [579, 190] on table "2019 2020 2021 2022 2023 2024 2025 2026 2027 2028 2029 2030" at bounding box center [533, 211] width 153 height 153
click at [585, 155] on table "2019 2020 2021 2022 2023 2024 2025 2026 2027 2028 2029 2030" at bounding box center [533, 211] width 153 height 153
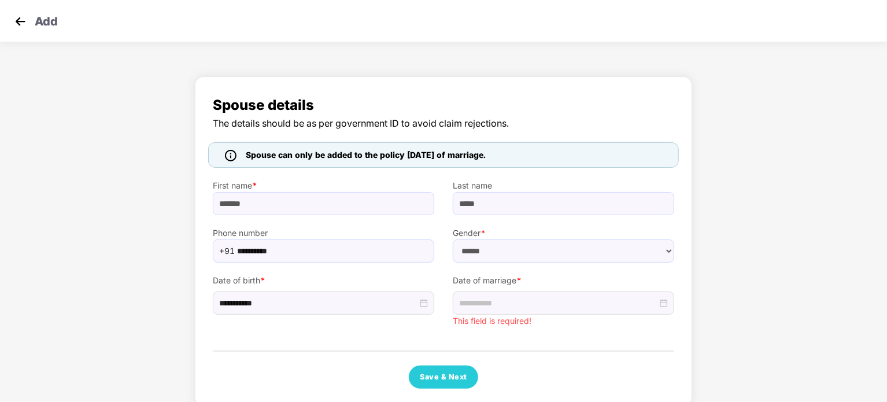
click at [758, 136] on div "**********" at bounding box center [443, 244] width 887 height 347
click at [21, 18] on img at bounding box center [20, 21] width 17 height 17
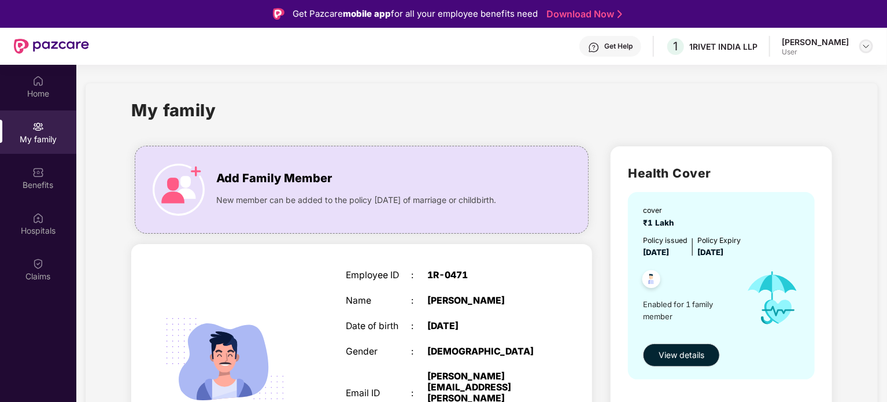
click at [861, 46] on div at bounding box center [866, 46] width 14 height 14
click at [754, 76] on div "Logout" at bounding box center [811, 73] width 150 height 23
